Goal: Information Seeking & Learning: Learn about a topic

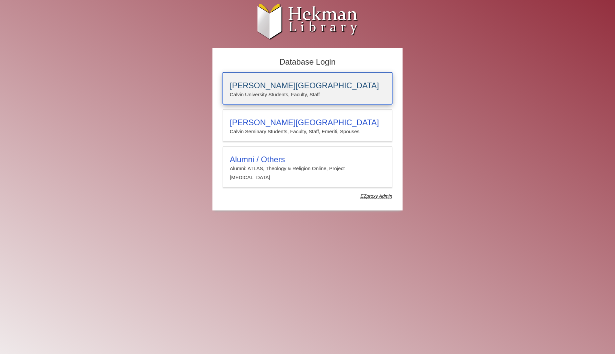
click at [300, 82] on h3 "[PERSON_NAME][GEOGRAPHIC_DATA]" at bounding box center [307, 85] width 155 height 9
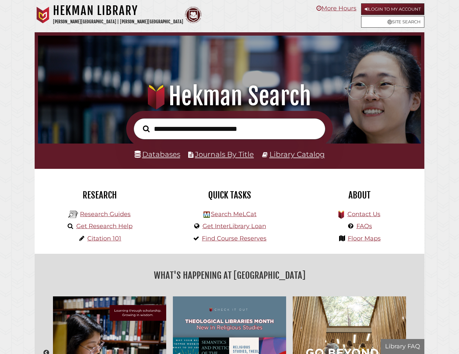
scroll to position [127, 380]
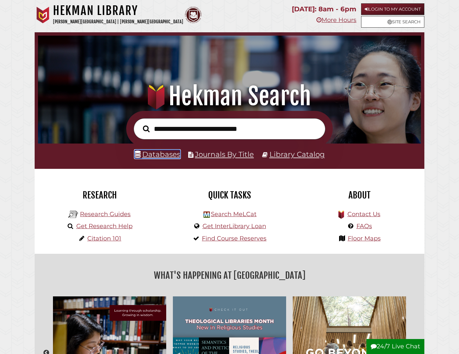
click at [168, 153] on link "Databases" at bounding box center [158, 154] width 46 height 9
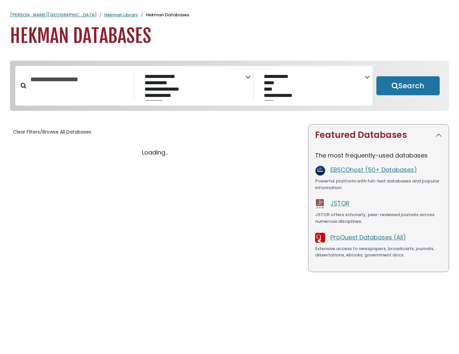
select select "Database Subject Filter"
select select "Database Vendors Filter"
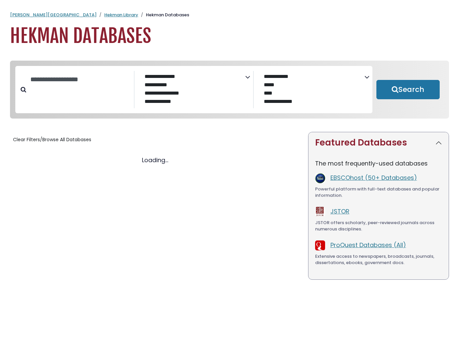
select select "Database Subject Filter"
select select "Database Vendors Filter"
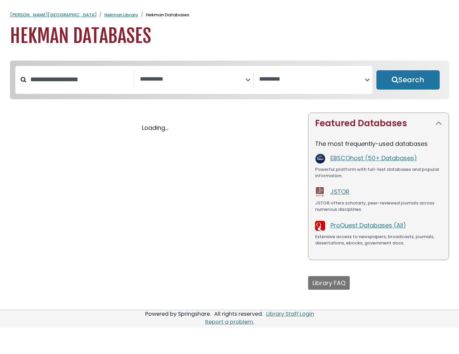
select select "Database Subject Filter"
select select "Database Vendors Filter"
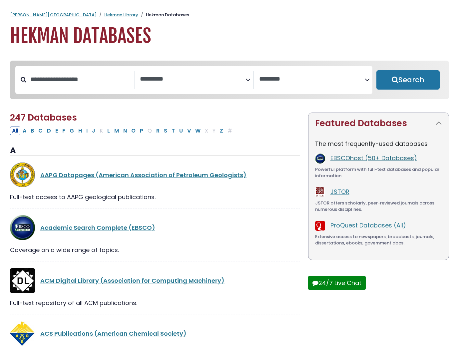
click at [354, 159] on link "EBSCOhost (50+ Databases)" at bounding box center [374, 158] width 87 height 8
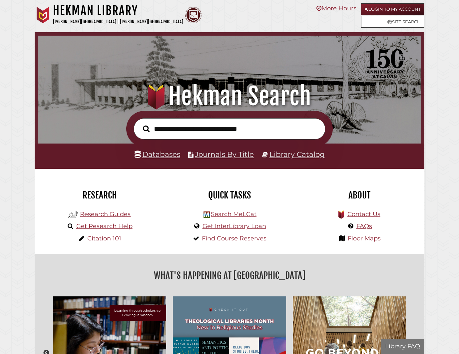
scroll to position [127, 380]
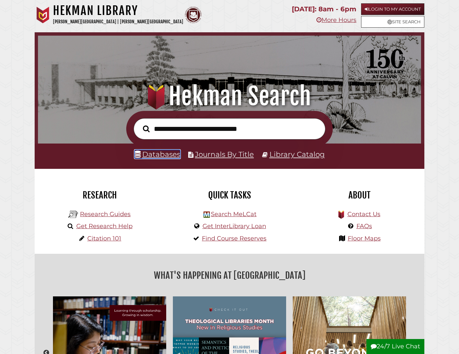
click at [158, 159] on link "Databases" at bounding box center [158, 154] width 46 height 9
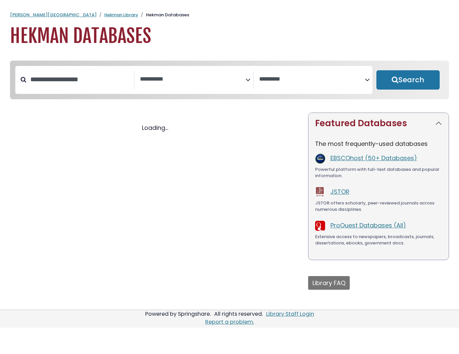
select select "Database Subject Filter"
select select "Database Vendors Filter"
select select "Database Subject Filter"
select select "Database Vendors Filter"
